Goal: Information Seeking & Learning: Learn about a topic

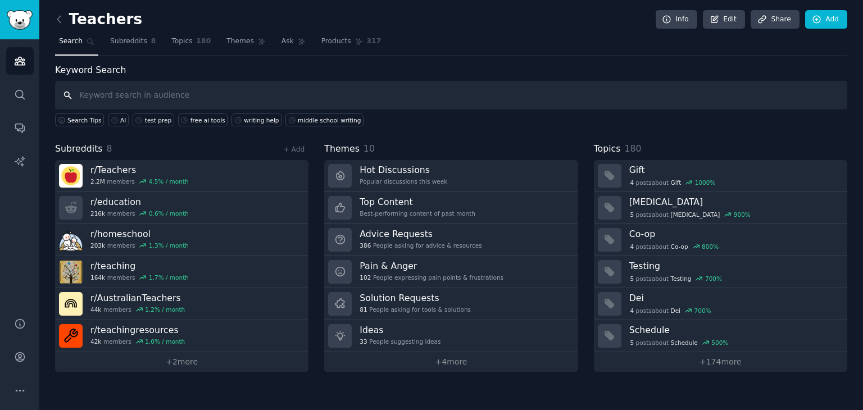
drag, startPoint x: 0, startPoint y: 0, endPoint x: 217, endPoint y: 84, distance: 233.0
click at [217, 84] on input "text" at bounding box center [451, 95] width 792 height 29
type input "AI"
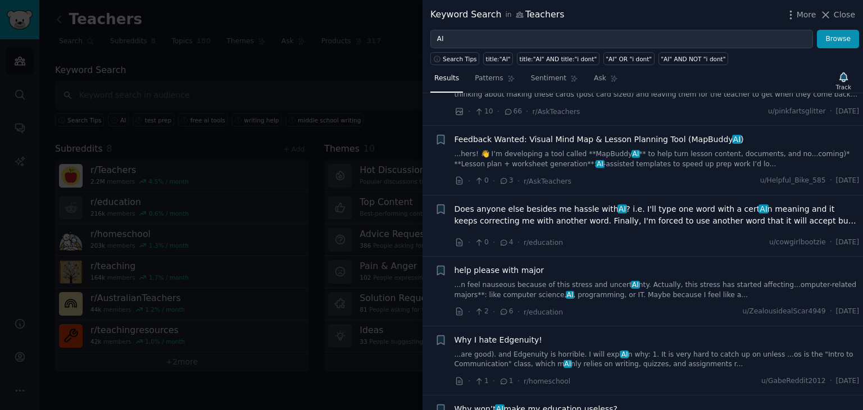
scroll to position [194, 0]
click at [535, 202] on span "Does anyone else besides me hassle with AI ? i.e. I'll type one word with a cer…" at bounding box center [657, 214] width 405 height 24
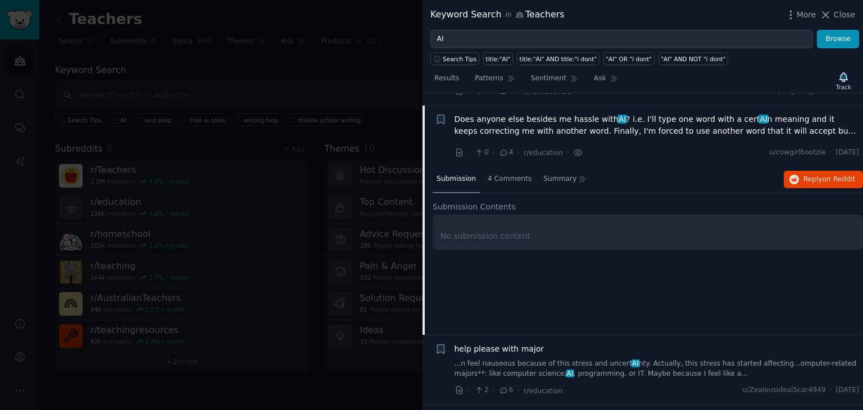
scroll to position [285, 0]
click at [812, 173] on span "Reply on Reddit" at bounding box center [829, 178] width 52 height 10
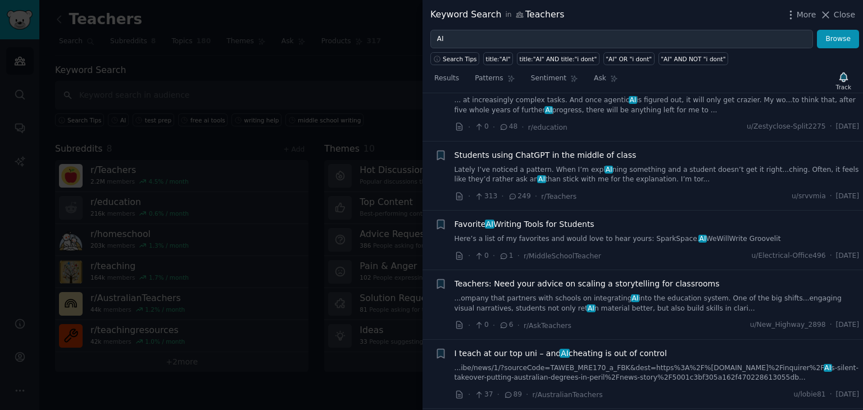
scroll to position [700, 0]
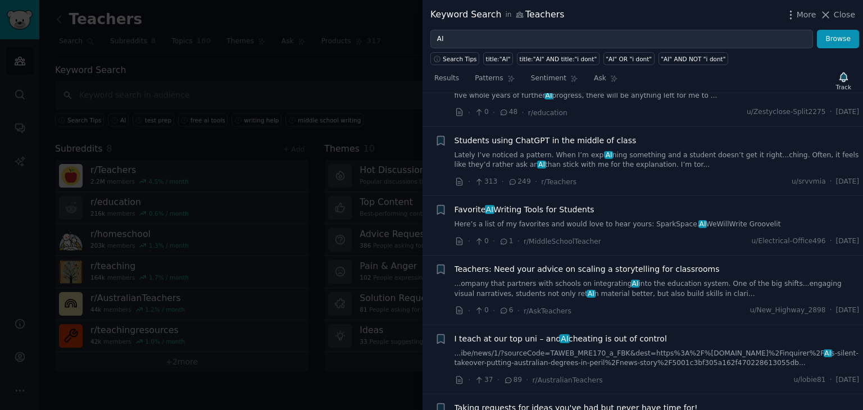
click at [535, 204] on span "Favorite AI Writing Tools for Students" at bounding box center [525, 210] width 140 height 12
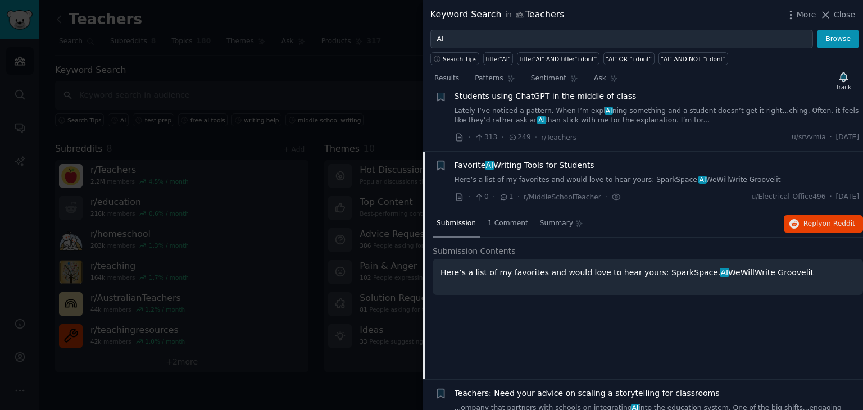
scroll to position [623, 0]
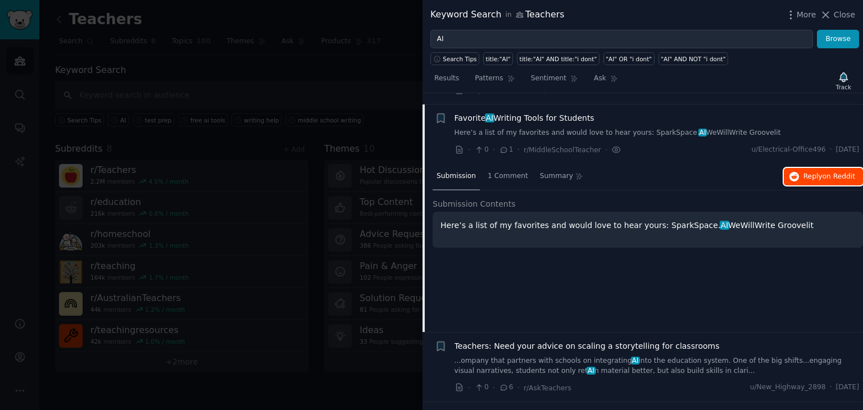
click at [828, 172] on span "on Reddit" at bounding box center [839, 176] width 33 height 8
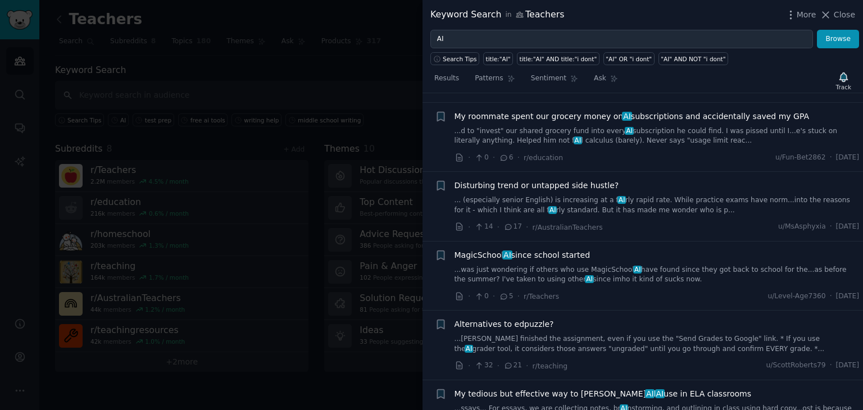
scroll to position [1201, 0]
click at [539, 249] on span "MagicSchool AI since school started" at bounding box center [523, 255] width 136 height 12
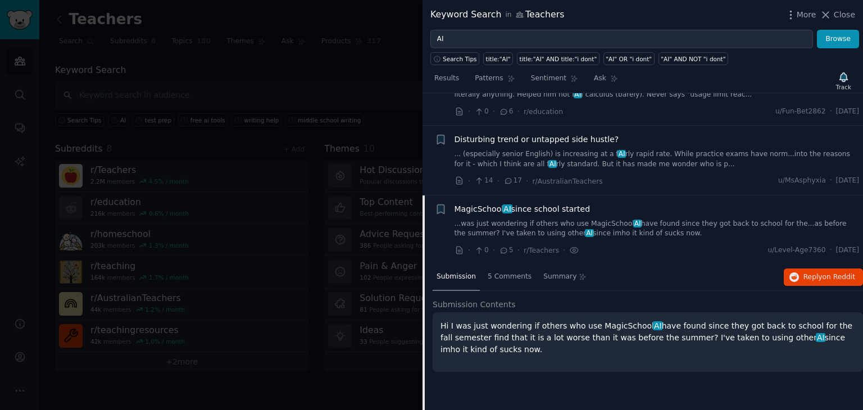
scroll to position [1168, 0]
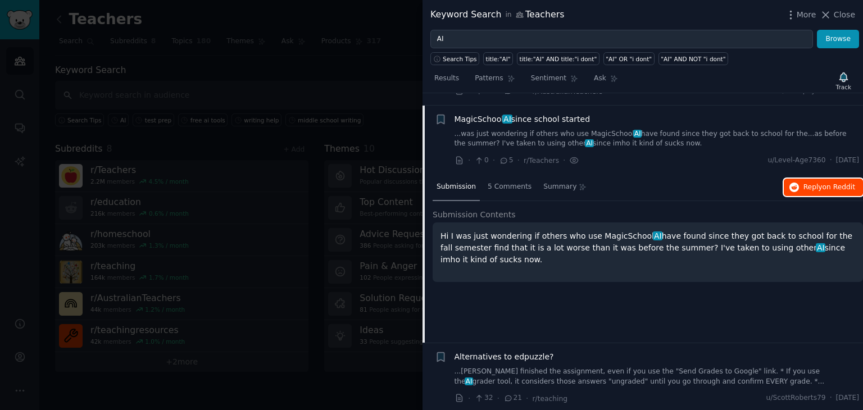
click at [801, 179] on button "Reply on Reddit" at bounding box center [823, 188] width 79 height 18
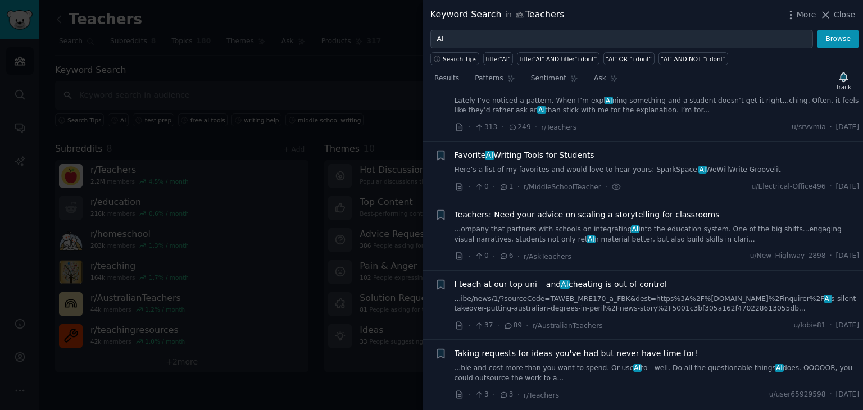
scroll to position [584, 0]
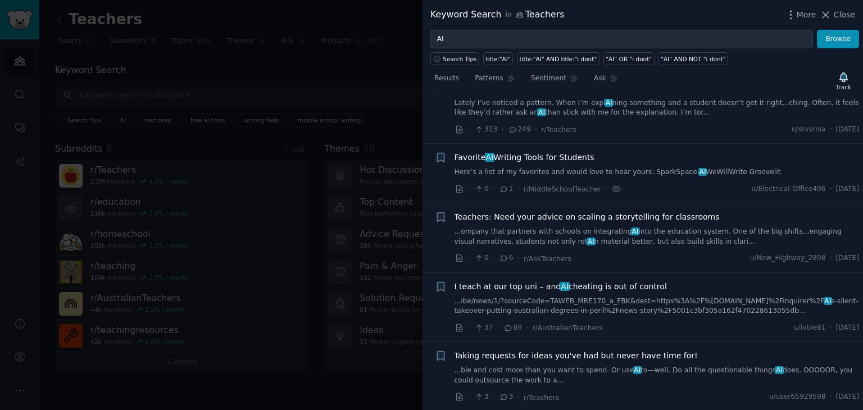
click at [522, 350] on span "Taking requests for ideas you've had but never have time for!" at bounding box center [576, 356] width 243 height 12
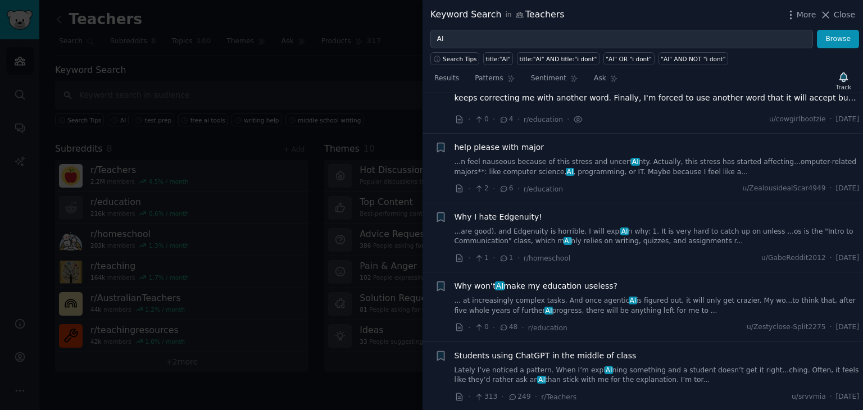
scroll to position [317, 0]
click at [486, 349] on span "Students using ChatGPT in the middle of class" at bounding box center [546, 355] width 182 height 12
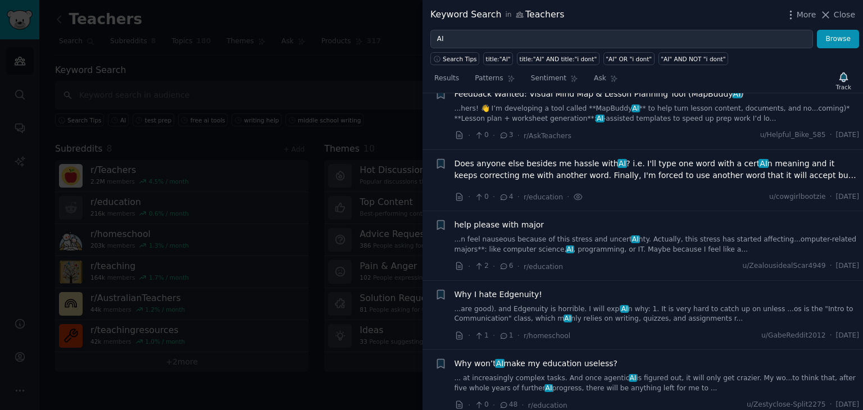
scroll to position [239, 0]
click at [542, 374] on link "... at increasingly complex tasks. And once agentic AI is figured out, it will …" at bounding box center [657, 384] width 405 height 20
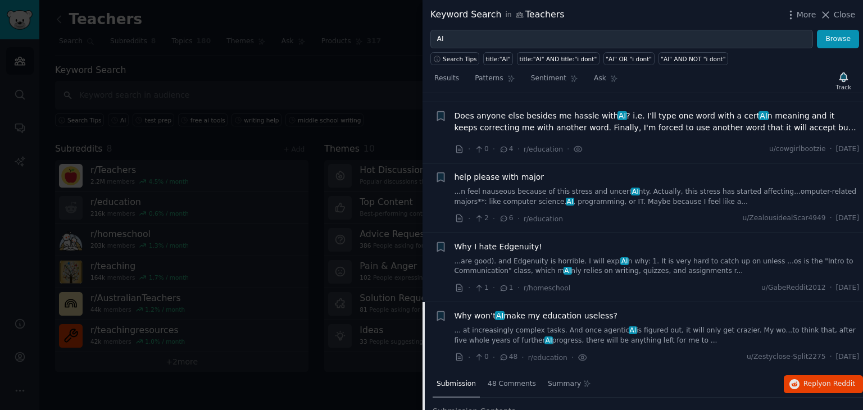
scroll to position [284, 0]
